Goal: Task Accomplishment & Management: Complete application form

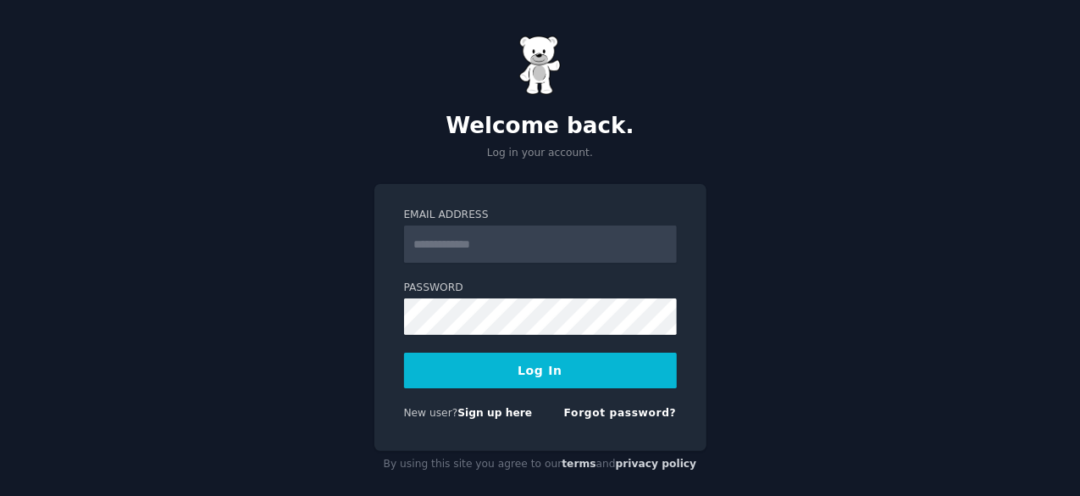
type input "**********"
click at [564, 371] on button "Log In" at bounding box center [540, 370] width 273 height 36
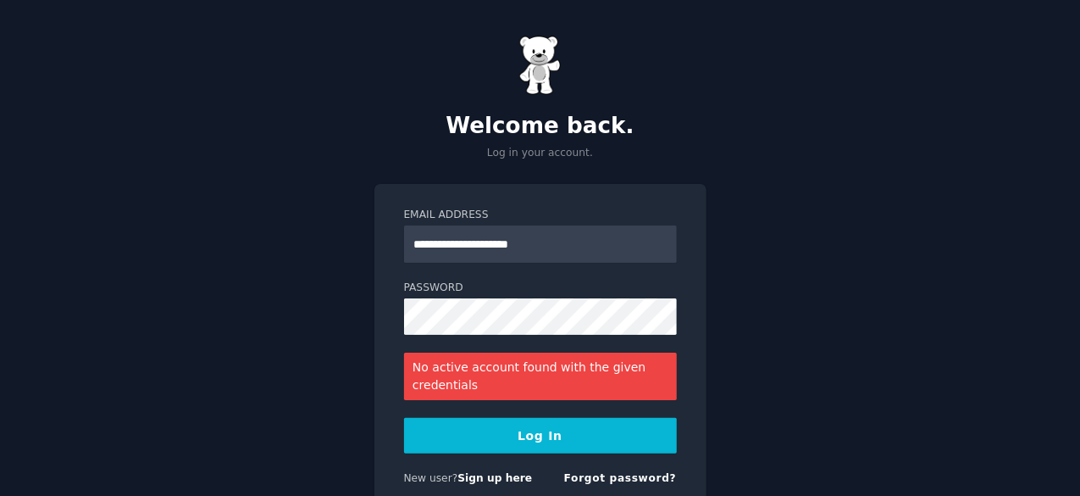
click at [527, 370] on div "No active account found with the given credentials" at bounding box center [540, 375] width 273 height 47
click at [557, 441] on button "Log In" at bounding box center [540, 436] width 273 height 36
click at [498, 474] on link "Sign up here" at bounding box center [495, 478] width 75 height 12
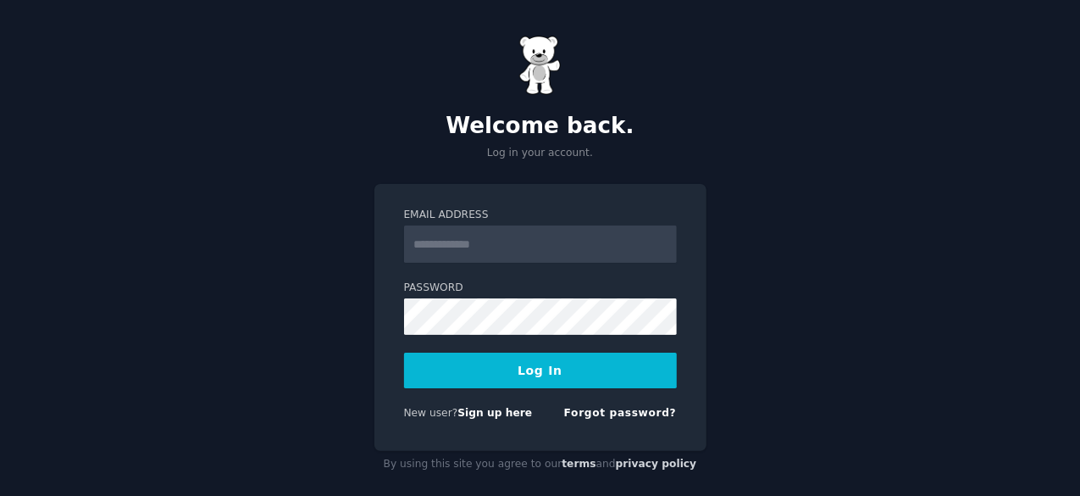
click at [494, 228] on input "Email Address" at bounding box center [540, 243] width 273 height 37
click at [430, 248] on input "Email Address" at bounding box center [540, 243] width 273 height 37
type input "*"
click at [502, 242] on input "Email Address" at bounding box center [540, 243] width 273 height 37
type input "**********"
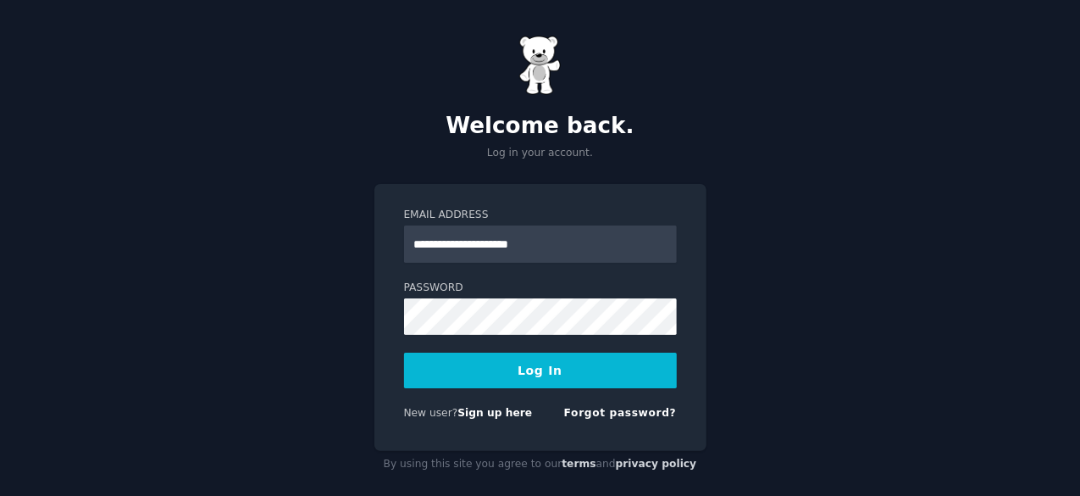
click at [548, 360] on button "Log In" at bounding box center [540, 370] width 273 height 36
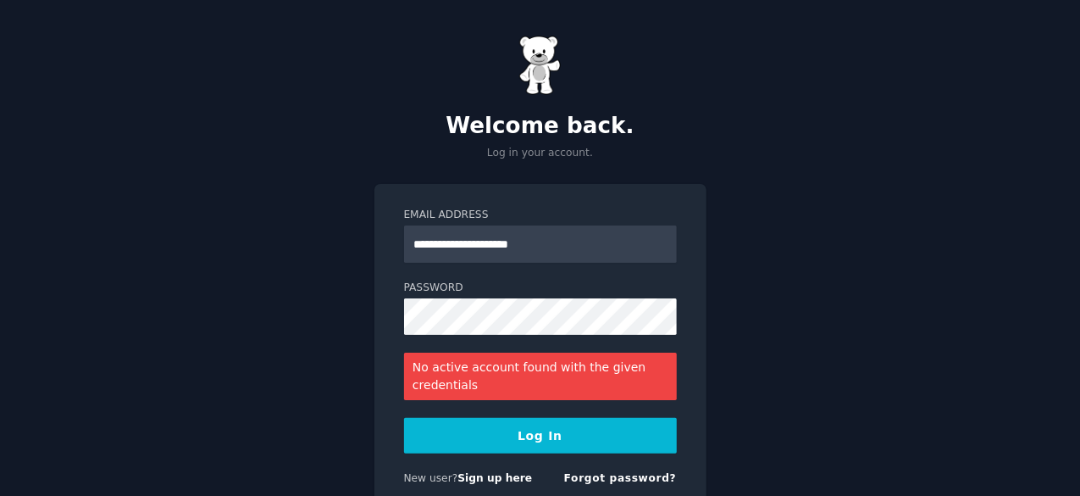
scroll to position [81, 0]
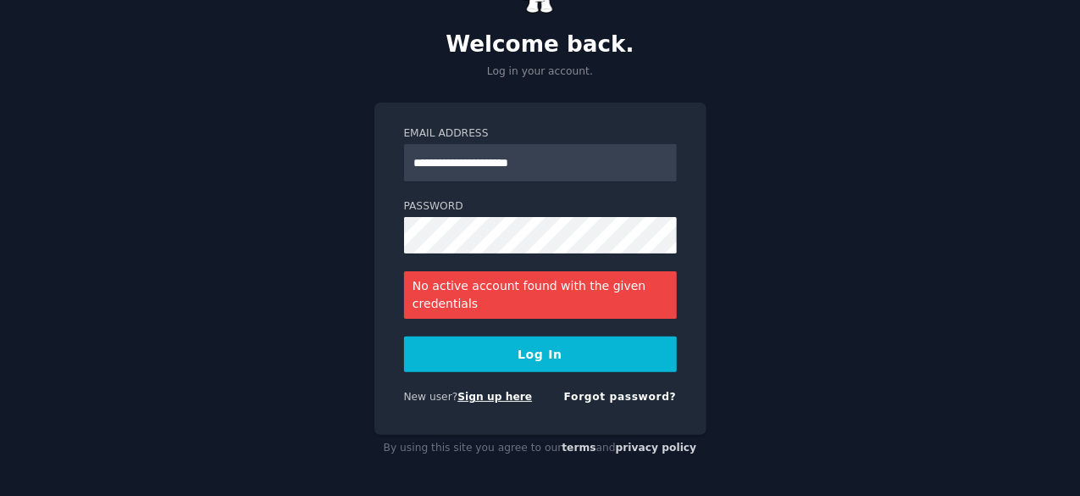
click at [490, 402] on link "Sign up here" at bounding box center [495, 397] width 75 height 12
